Goal: Task Accomplishment & Management: Complete application form

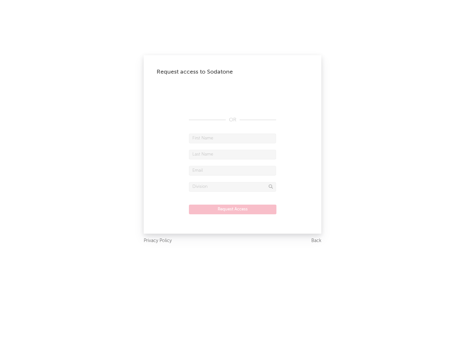
click at [232, 138] on input "text" at bounding box center [232, 139] width 87 height 10
type input "[PERSON_NAME]"
click at [232, 154] on input "text" at bounding box center [232, 155] width 87 height 10
type input "[PERSON_NAME]"
click at [232, 170] on input "text" at bounding box center [232, 171] width 87 height 10
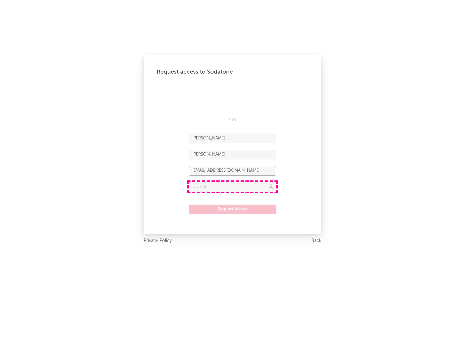
type input "[EMAIL_ADDRESS][DOMAIN_NAME]"
click at [232, 186] on input "text" at bounding box center [232, 187] width 87 height 10
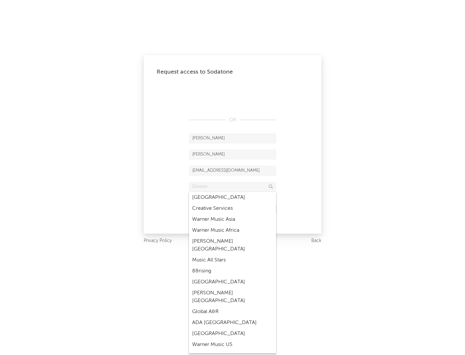
click at [232, 255] on div "Music All Stars" at bounding box center [232, 260] width 87 height 11
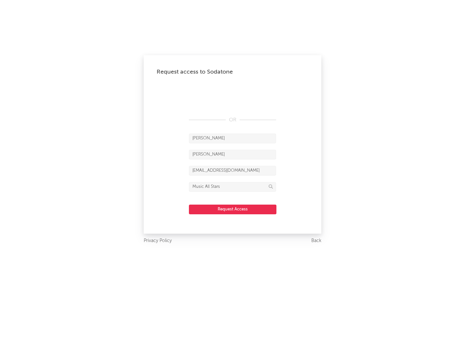
type input "Music All Stars"
click at [232, 209] on button "Request Access" at bounding box center [232, 210] width 87 height 10
